Goal: Information Seeking & Learning: Check status

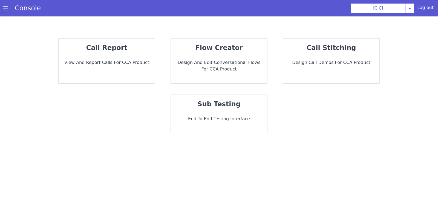
click at [122, 78] on div "call report View and report calls for CCA Product" at bounding box center [107, 61] width 96 height 45
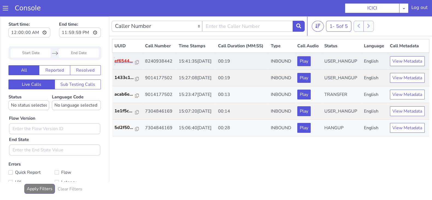
click at [123, 62] on p "ef6544..." at bounding box center [125, 61] width 21 height 7
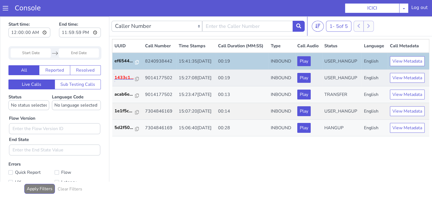
click at [124, 75] on p "1433c1..." at bounding box center [125, 77] width 21 height 7
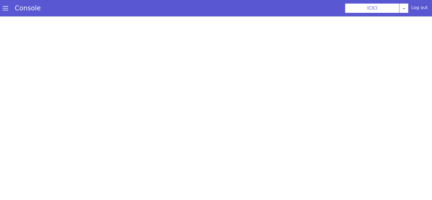
click at [8, 6] on span at bounding box center [5, 7] width 5 height 5
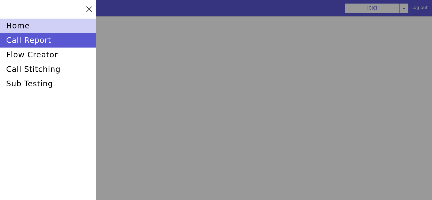
click at [14, 25] on div "home" at bounding box center [48, 26] width 96 height 14
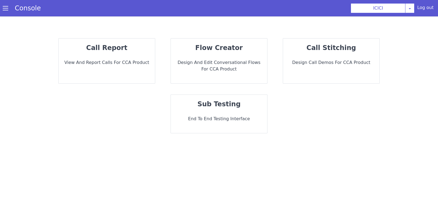
click at [131, 60] on p "View and report calls for CCA Product" at bounding box center [107, 62] width 88 height 7
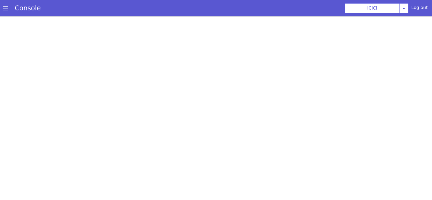
click at [144, 15] on section "Console ICICI AO Smith Airtel DTH Pilot Airtel POC Alice Blue NT Aliceblue Amer…" at bounding box center [216, 8] width 432 height 16
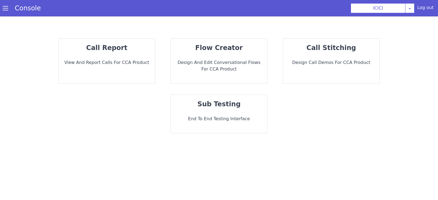
click at [123, 69] on div "call report View and report calls for CCA Product" at bounding box center [107, 61] width 96 height 45
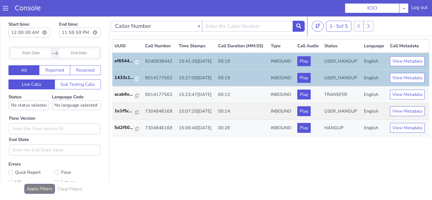
click at [256, 147] on div "UUID Call Number Time Stamps Call Duration (MM:SS) Type Call Audio Status Langu…" at bounding box center [271, 117] width 318 height 156
click at [123, 62] on p "ef6544..." at bounding box center [125, 61] width 21 height 7
click at [209, 25] on input "text" at bounding box center [247, 26] width 91 height 11
type input "8240938442"
click at [297, 23] on button at bounding box center [299, 26] width 12 height 11
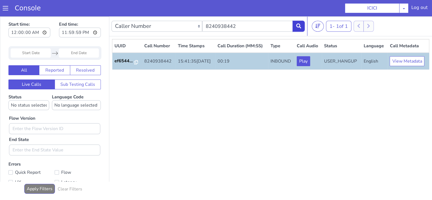
click at [301, 23] on button at bounding box center [299, 26] width 12 height 11
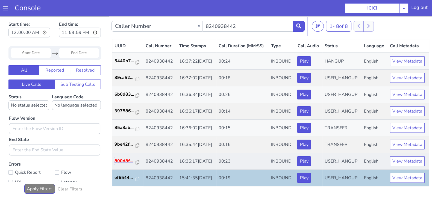
click at [125, 159] on p "800d8f..." at bounding box center [125, 161] width 21 height 7
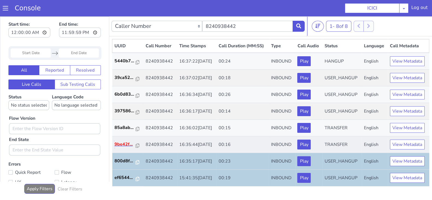
click at [121, 146] on p "9be42f..." at bounding box center [125, 144] width 21 height 7
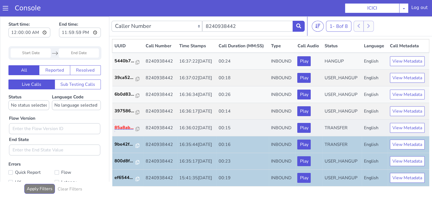
click at [124, 127] on p "85a8ab..." at bounding box center [125, 127] width 21 height 7
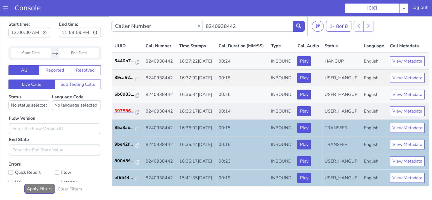
click at [121, 110] on p "397586..." at bounding box center [125, 111] width 21 height 7
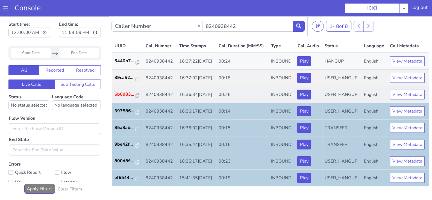
click at [116, 94] on p "6b0d83..." at bounding box center [125, 94] width 21 height 7
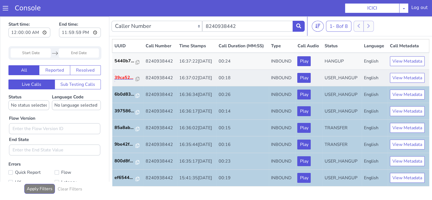
click at [122, 77] on p "39ca52..." at bounding box center [125, 77] width 21 height 7
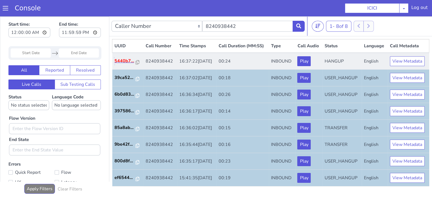
click at [115, 61] on p "5440b7..." at bounding box center [125, 61] width 21 height 7
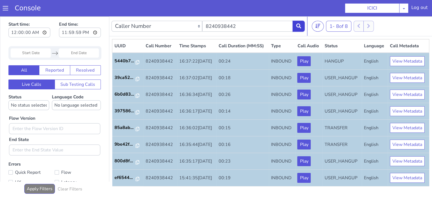
click at [300, 25] on icon at bounding box center [299, 26] width 5 height 5
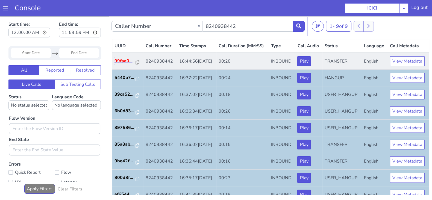
click at [120, 64] on p "99faa0..." at bounding box center [125, 61] width 21 height 7
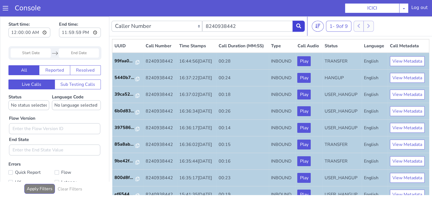
click at [296, 22] on button at bounding box center [299, 26] width 12 height 11
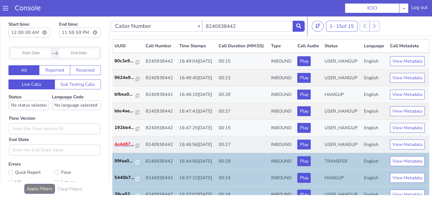
click at [124, 148] on p "4e4d87..." at bounding box center [125, 144] width 21 height 7
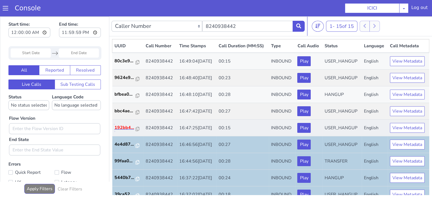
click at [123, 131] on p "192bb4..." at bounding box center [125, 127] width 21 height 7
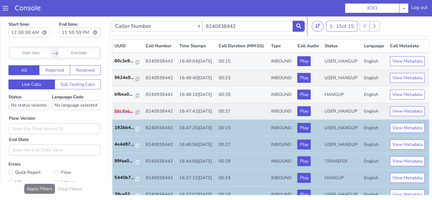
click at [123, 114] on p "bbc4ae..." at bounding box center [125, 111] width 21 height 7
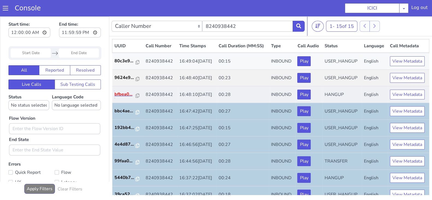
click at [120, 98] on p "bfbea0..." at bounding box center [125, 94] width 21 height 7
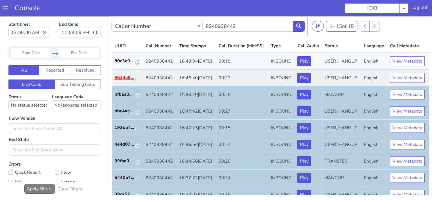
click at [118, 81] on p "9624e9..." at bounding box center [125, 77] width 21 height 7
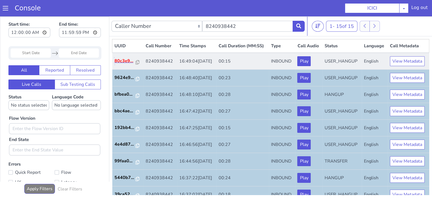
click at [123, 64] on p "80c3e9..." at bounding box center [125, 61] width 21 height 7
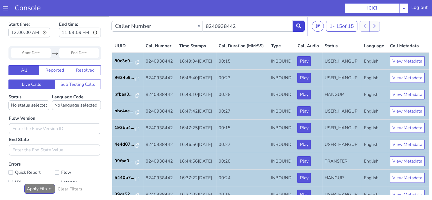
click at [297, 26] on icon at bounding box center [299, 26] width 5 height 5
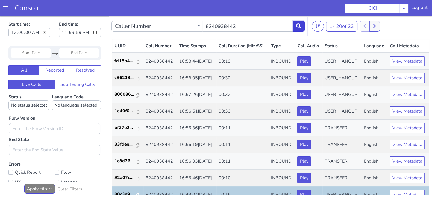
scroll to position [136, 0]
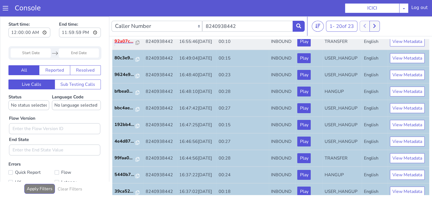
click at [119, 45] on p "92a07c..." at bounding box center [125, 41] width 21 height 7
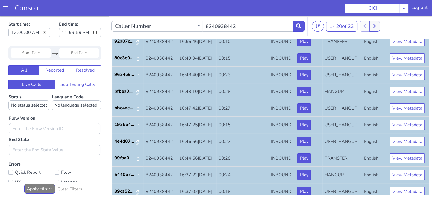
click at [124, 28] on p "1c8d76..." at bounding box center [125, 24] width 21 height 7
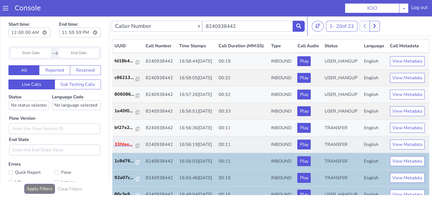
click at [118, 148] on p "33fdee..." at bounding box center [125, 144] width 21 height 7
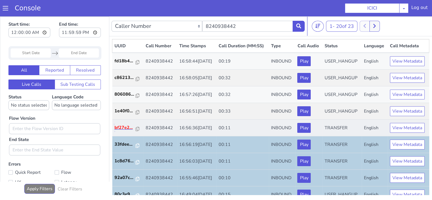
click at [124, 131] on p "bf27e2..." at bounding box center [125, 127] width 21 height 7
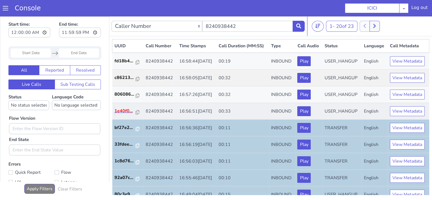
click at [123, 114] on p "1e40f0..." at bounding box center [125, 111] width 21 height 7
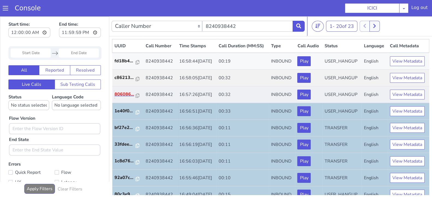
click at [125, 98] on p "806086..." at bounding box center [125, 94] width 21 height 7
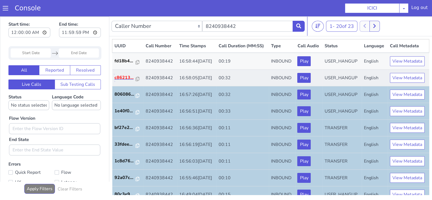
click at [120, 81] on p "c86213..." at bounding box center [125, 77] width 21 height 7
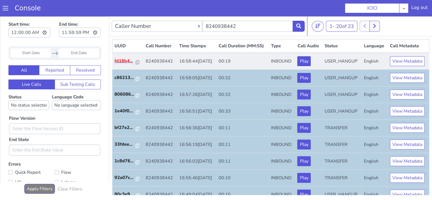
click at [120, 64] on p "fd18b4..." at bounding box center [125, 61] width 21 height 7
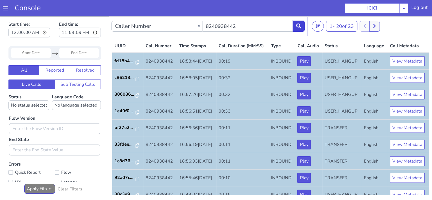
click at [302, 21] on button at bounding box center [299, 26] width 12 height 11
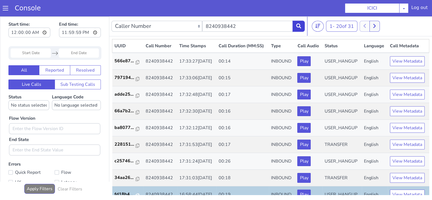
scroll to position [136, 0]
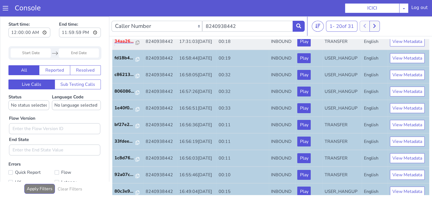
click at [120, 45] on p "34aa26..." at bounding box center [125, 41] width 21 height 7
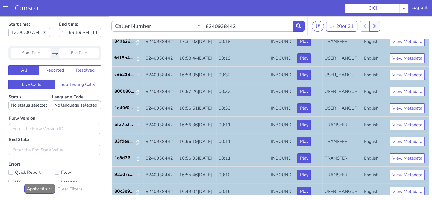
click at [124, 28] on p "c25746..." at bounding box center [125, 24] width 21 height 7
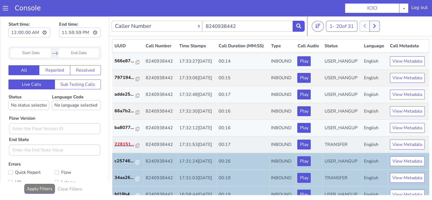
click at [123, 148] on p "228151..." at bounding box center [125, 144] width 21 height 7
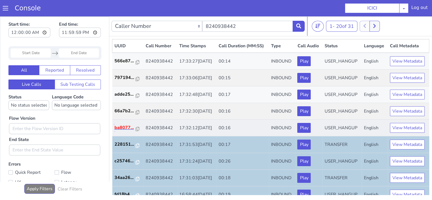
click at [122, 131] on p "ba8077..." at bounding box center [125, 127] width 21 height 7
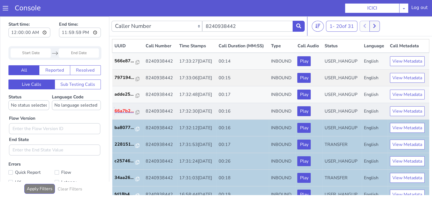
click at [126, 114] on p "66a7b2..." at bounding box center [125, 111] width 21 height 7
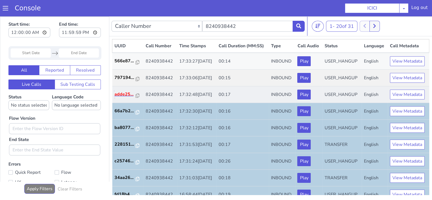
click at [117, 98] on p "adde25..." at bounding box center [125, 94] width 21 height 7
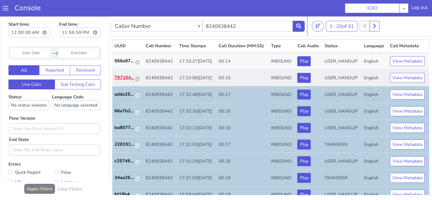
click at [119, 81] on p "797194..." at bounding box center [125, 77] width 21 height 7
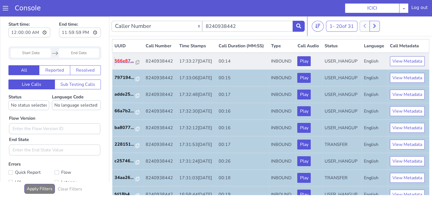
click at [120, 64] on p "566e87..." at bounding box center [125, 61] width 21 height 7
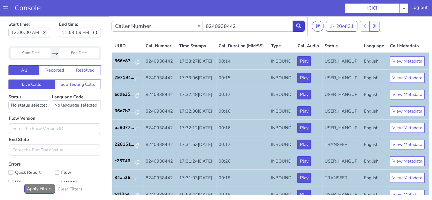
click at [298, 29] on button at bounding box center [299, 26] width 12 height 11
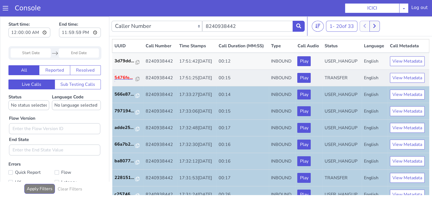
click at [117, 81] on p "5476fe..." at bounding box center [125, 77] width 21 height 7
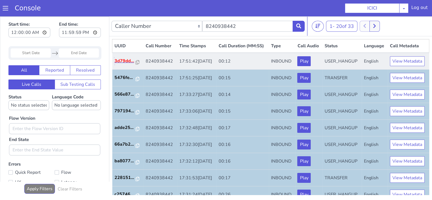
click at [122, 64] on p "3d79dd..." at bounding box center [125, 61] width 21 height 7
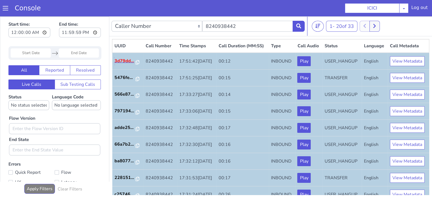
click at [120, 64] on p "3d79dd..." at bounding box center [125, 61] width 21 height 7
click at [297, 30] on button at bounding box center [299, 26] width 12 height 11
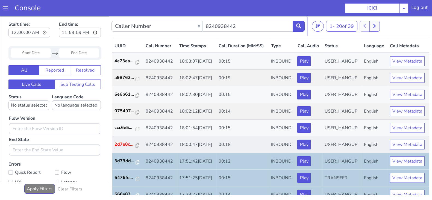
click at [119, 148] on p "2d7e8c..." at bounding box center [125, 144] width 21 height 7
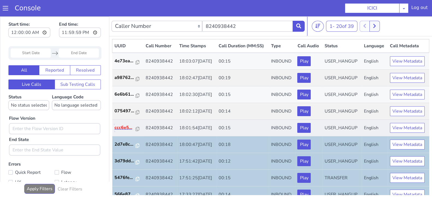
click at [121, 131] on p "ccc6e5..." at bounding box center [125, 127] width 21 height 7
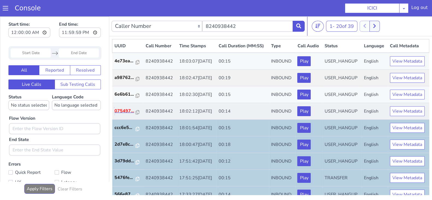
click at [117, 114] on p "075497..." at bounding box center [125, 111] width 21 height 7
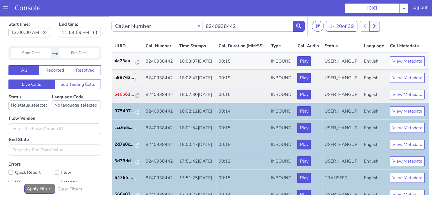
click at [129, 98] on p "6e6b61..." at bounding box center [125, 94] width 21 height 7
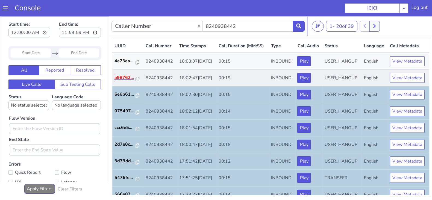
click at [122, 81] on p "a98762..." at bounding box center [125, 77] width 21 height 7
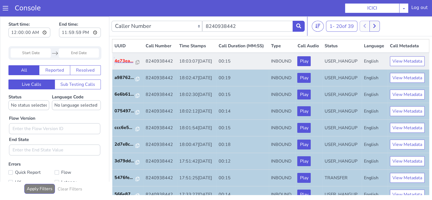
click at [123, 64] on p "4e73ea..." at bounding box center [125, 61] width 21 height 7
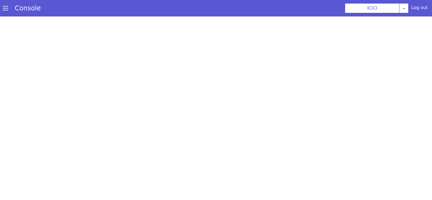
click at [185, 5] on section "Console ICICI [PERSON_NAME] Airtel DTH Pilot Airtel POC [PERSON_NAME] Blue NT A…" at bounding box center [216, 8] width 432 height 16
click at [179, 1] on section "Console ICICI AO Smith Airtel DTH Pilot Airtel POC Alice Blue NT Aliceblue Amer…" at bounding box center [216, 8] width 432 height 16
